Goal: Information Seeking & Learning: Learn about a topic

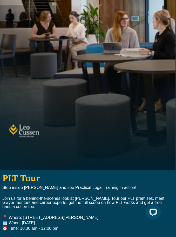
scroll to position [817, 0]
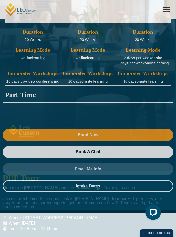
scroll to position [834, 0]
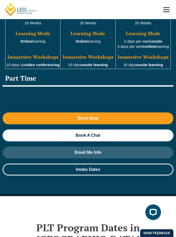
click at [163, 9] on link at bounding box center [165, 9] width 19 height 19
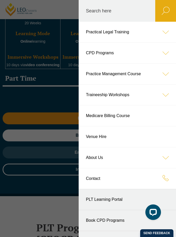
click at [164, 33] on icon at bounding box center [165, 32] width 21 height 21
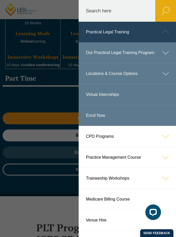
click at [163, 54] on icon at bounding box center [165, 52] width 21 height 21
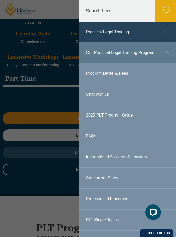
click at [131, 55] on link "Our Practical Legal Training Program" at bounding box center [126, 52] width 97 height 21
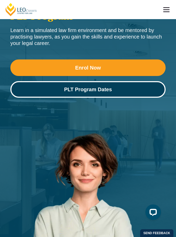
click at [105, 91] on span "PLT Program Dates" at bounding box center [88, 89] width 48 height 5
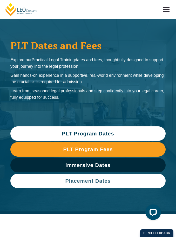
click at [125, 179] on span "Placement Dates" at bounding box center [88, 181] width 150 height 5
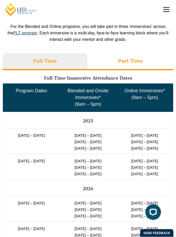
scroll to position [1211, 0]
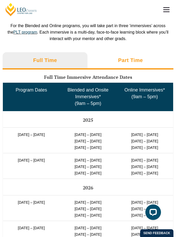
click at [123, 64] on h3 "Part Time" at bounding box center [130, 60] width 25 height 7
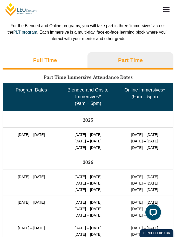
click at [55, 70] on li "Full Time" at bounding box center [45, 60] width 85 height 17
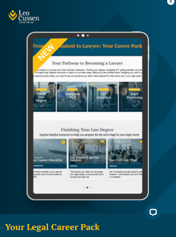
scroll to position [1113, 0]
